Goal: Task Accomplishment & Management: Complete application form

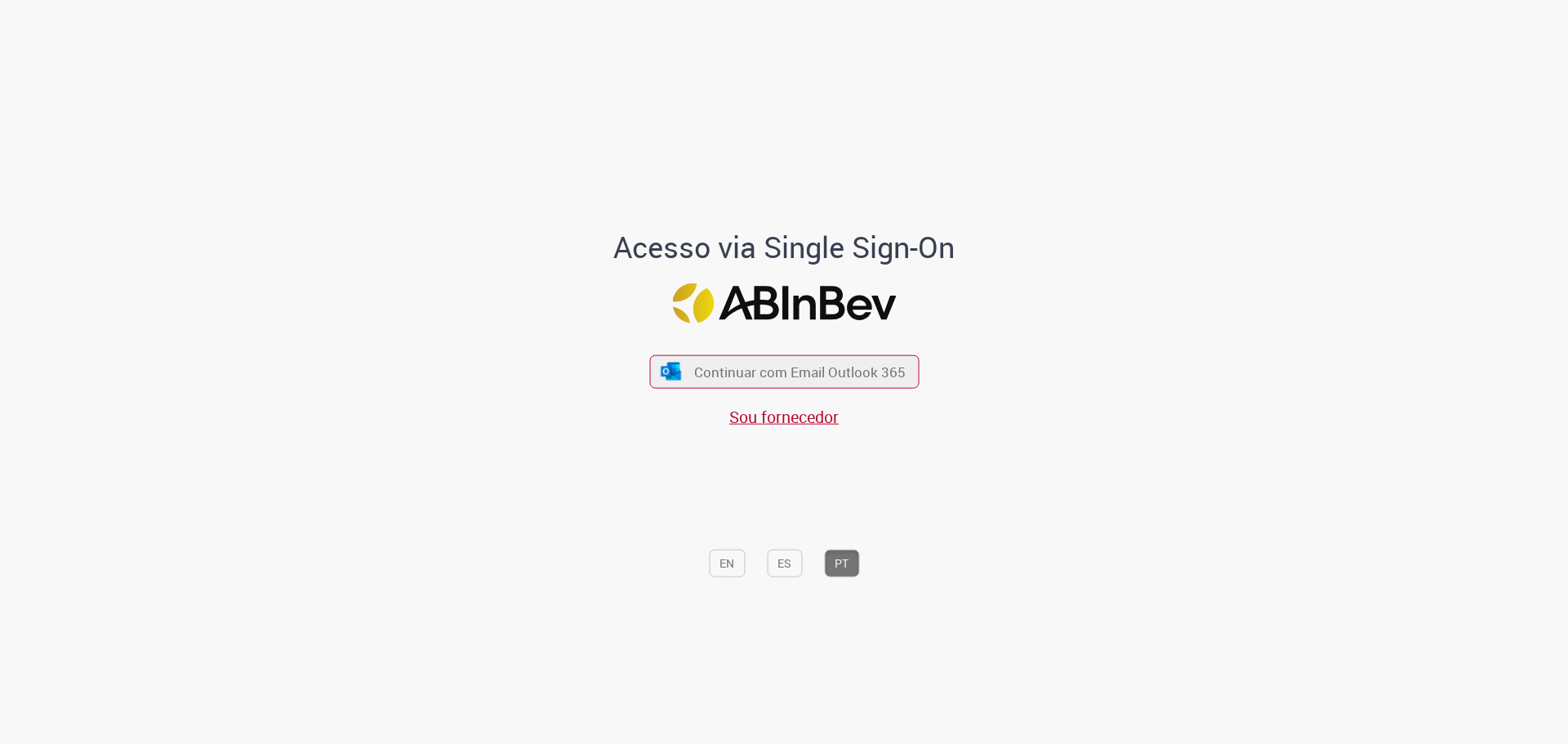
click at [747, 390] on div "Continuar com Email Outlook 365 Sou fornecedor" at bounding box center [784, 382] width 270 height 91
click at [758, 379] on span "Continuar com Email Outlook 365" at bounding box center [799, 371] width 215 height 19
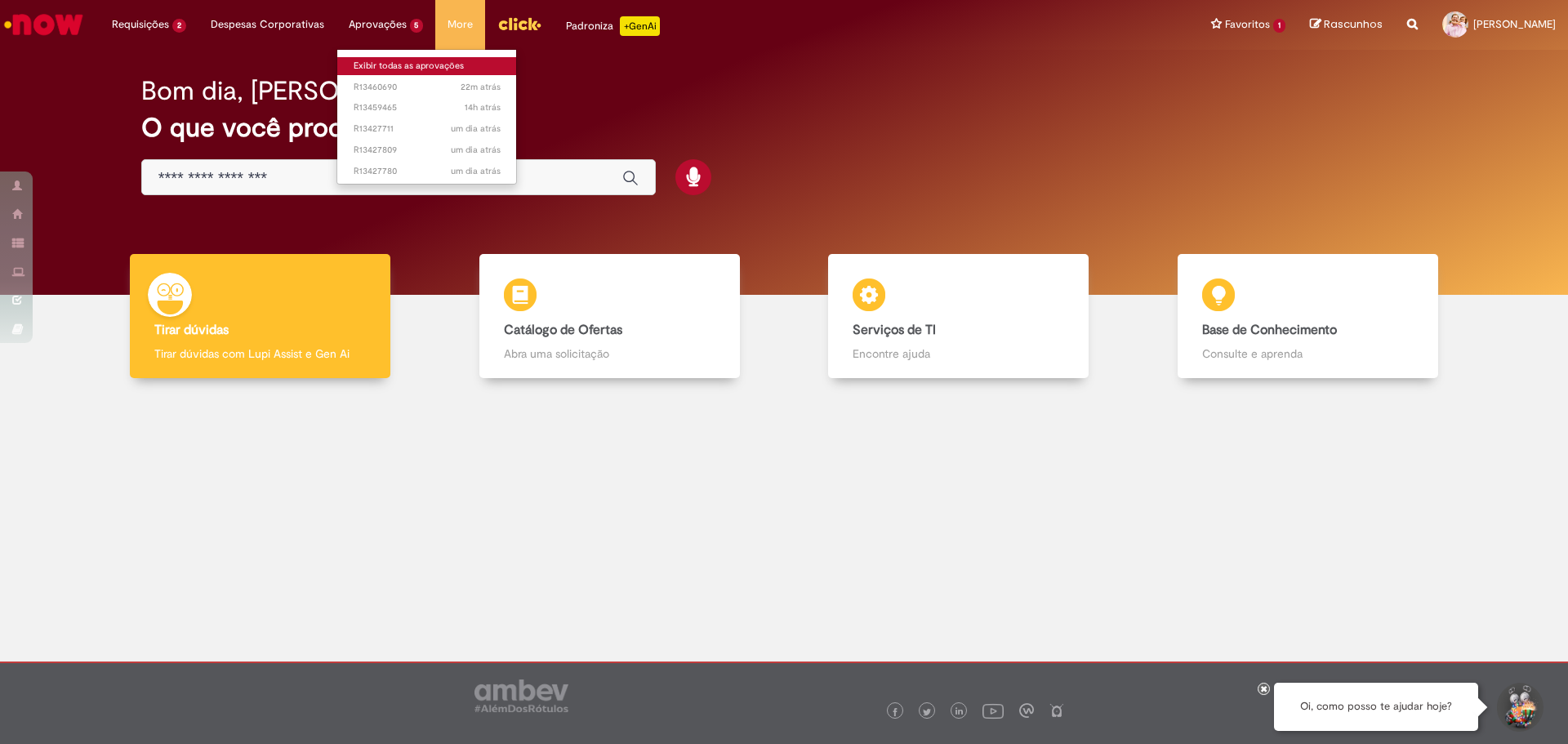
click at [394, 65] on link "Exibir todas as aprovações" at bounding box center [427, 67] width 180 height 18
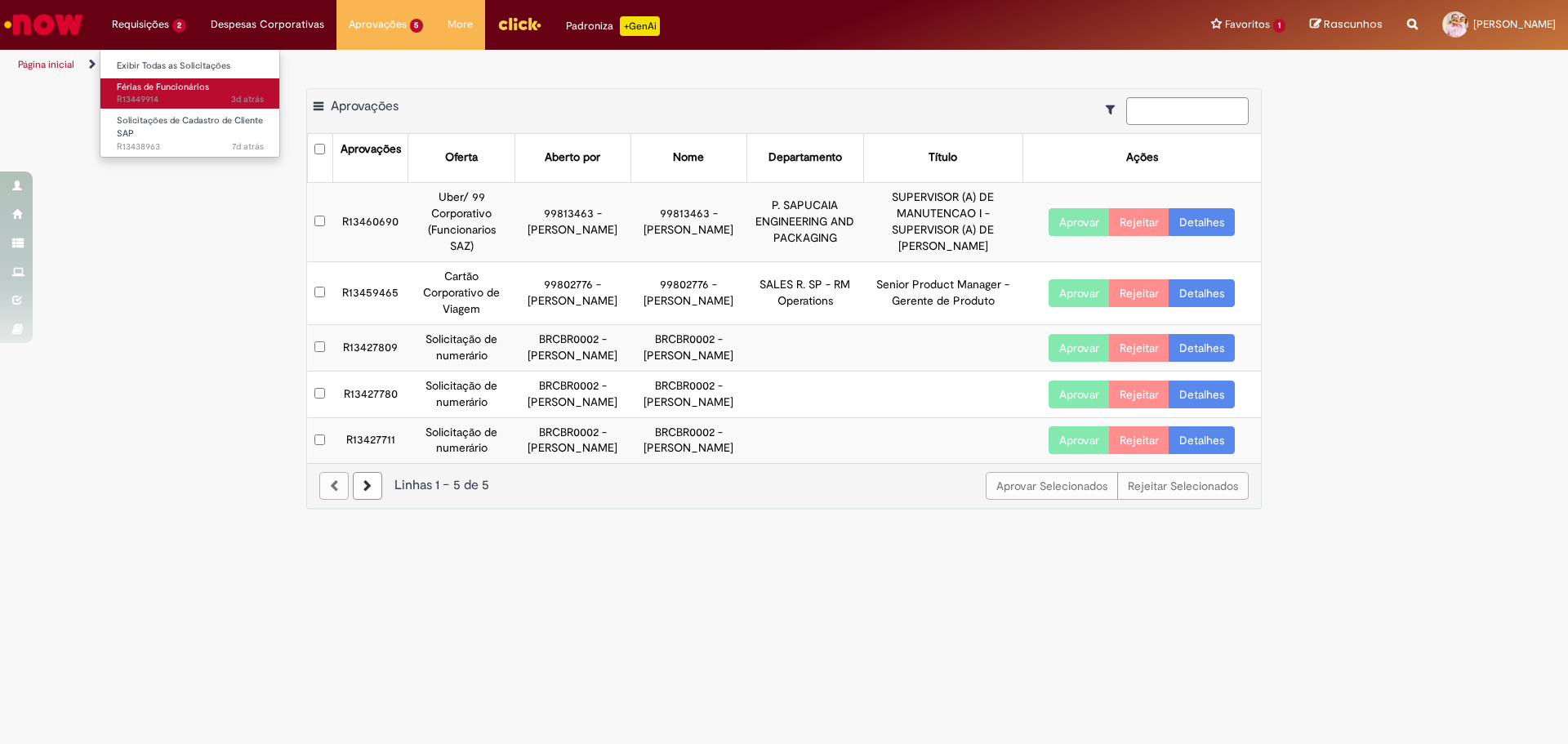
click at [159, 91] on span "Férias de Funcionários" at bounding box center [162, 87] width 92 height 12
